Goal: Task Accomplishment & Management: Manage account settings

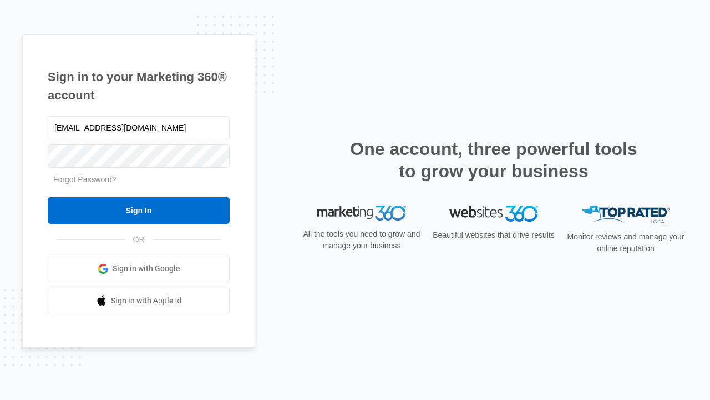
type input "[EMAIL_ADDRESS][DOMAIN_NAME]"
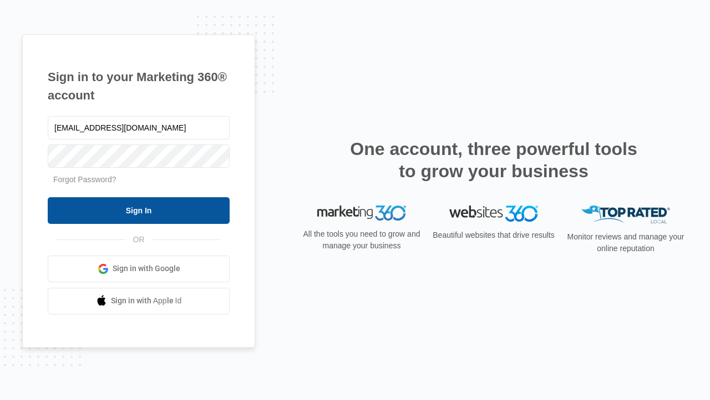
click at [139, 210] on input "Sign In" at bounding box center [139, 210] width 182 height 27
